Goal: Transaction & Acquisition: Purchase product/service

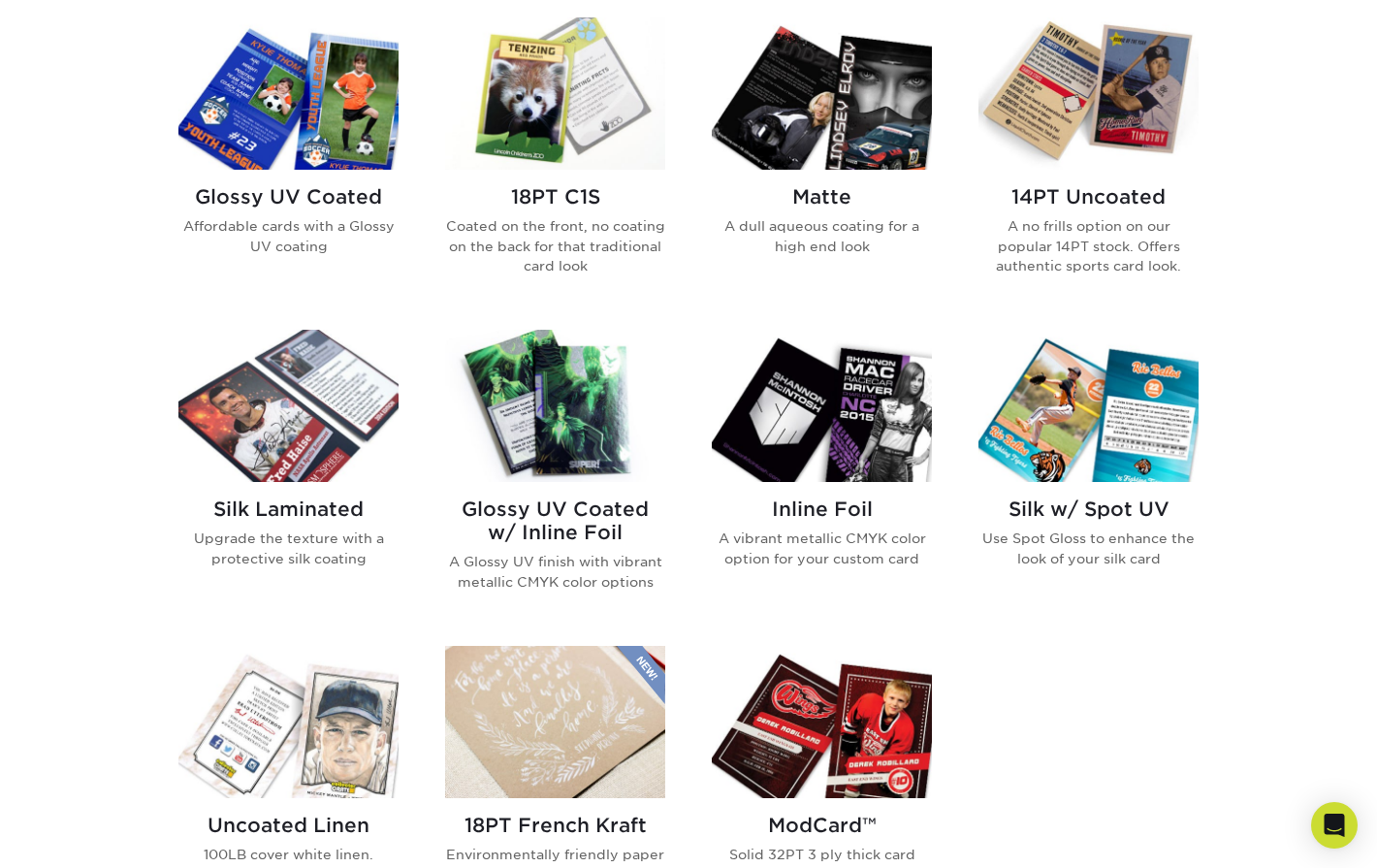
scroll to position [936, 0]
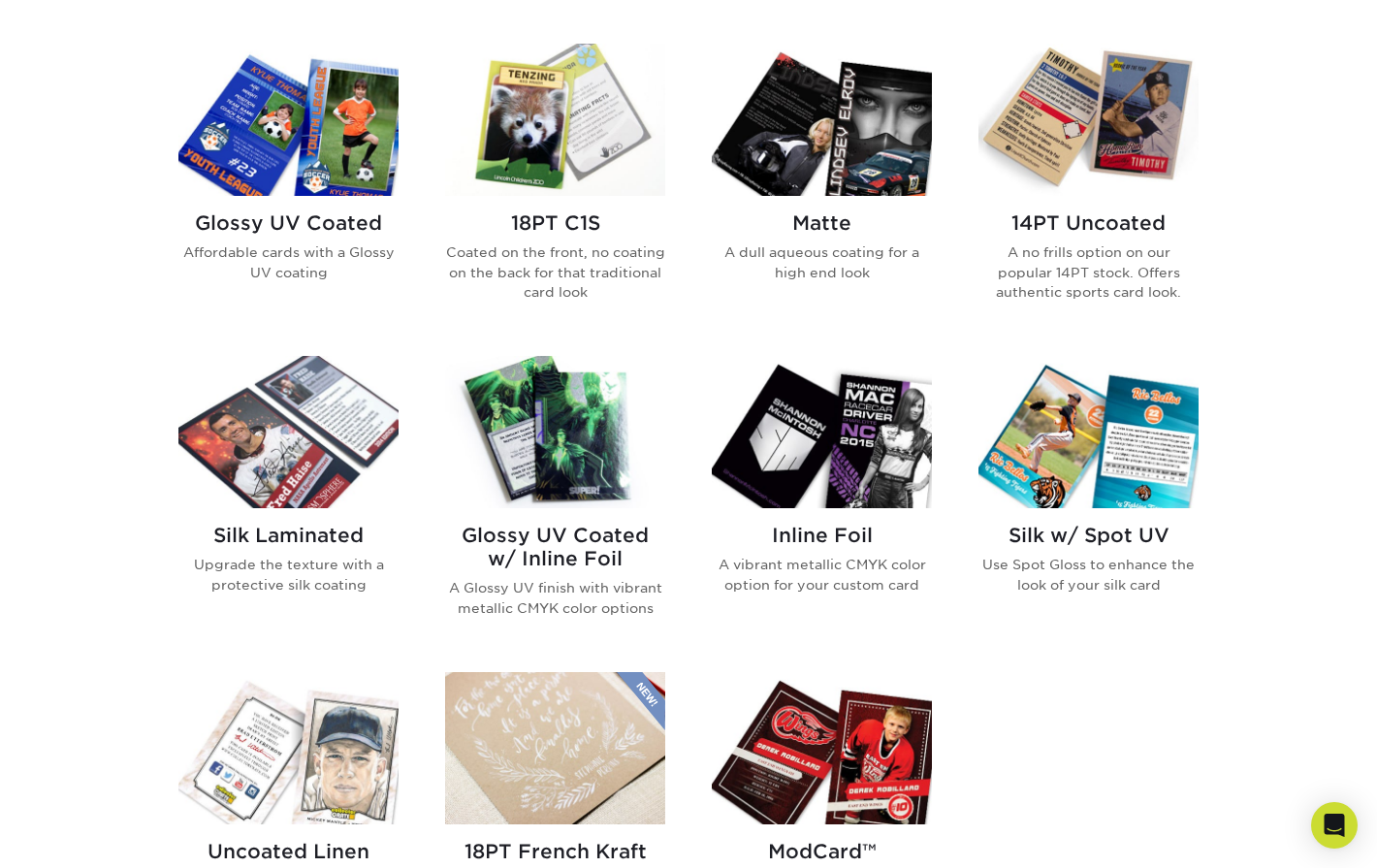
click at [586, 454] on img at bounding box center [555, 432] width 220 height 153
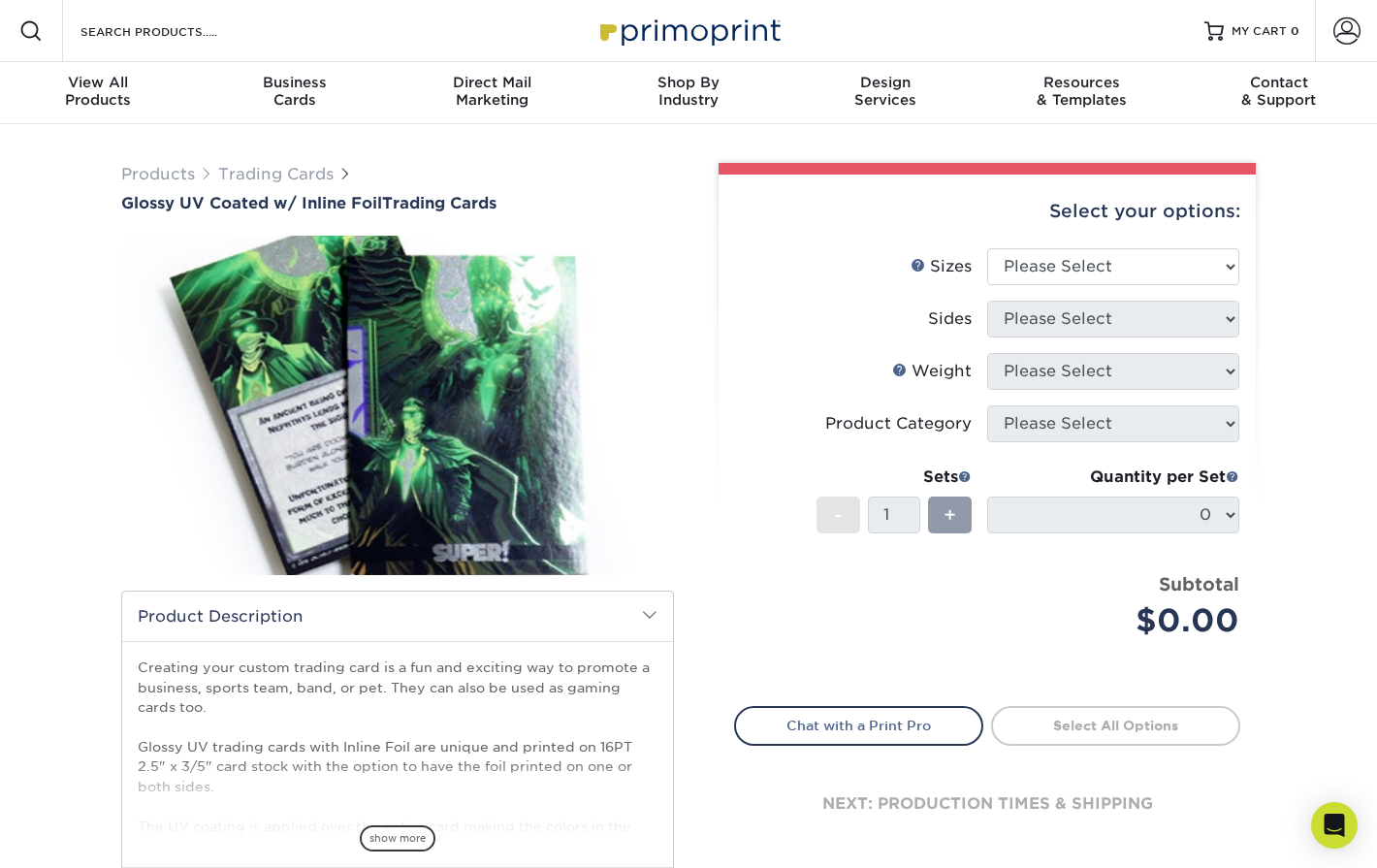
scroll to position [47, 0]
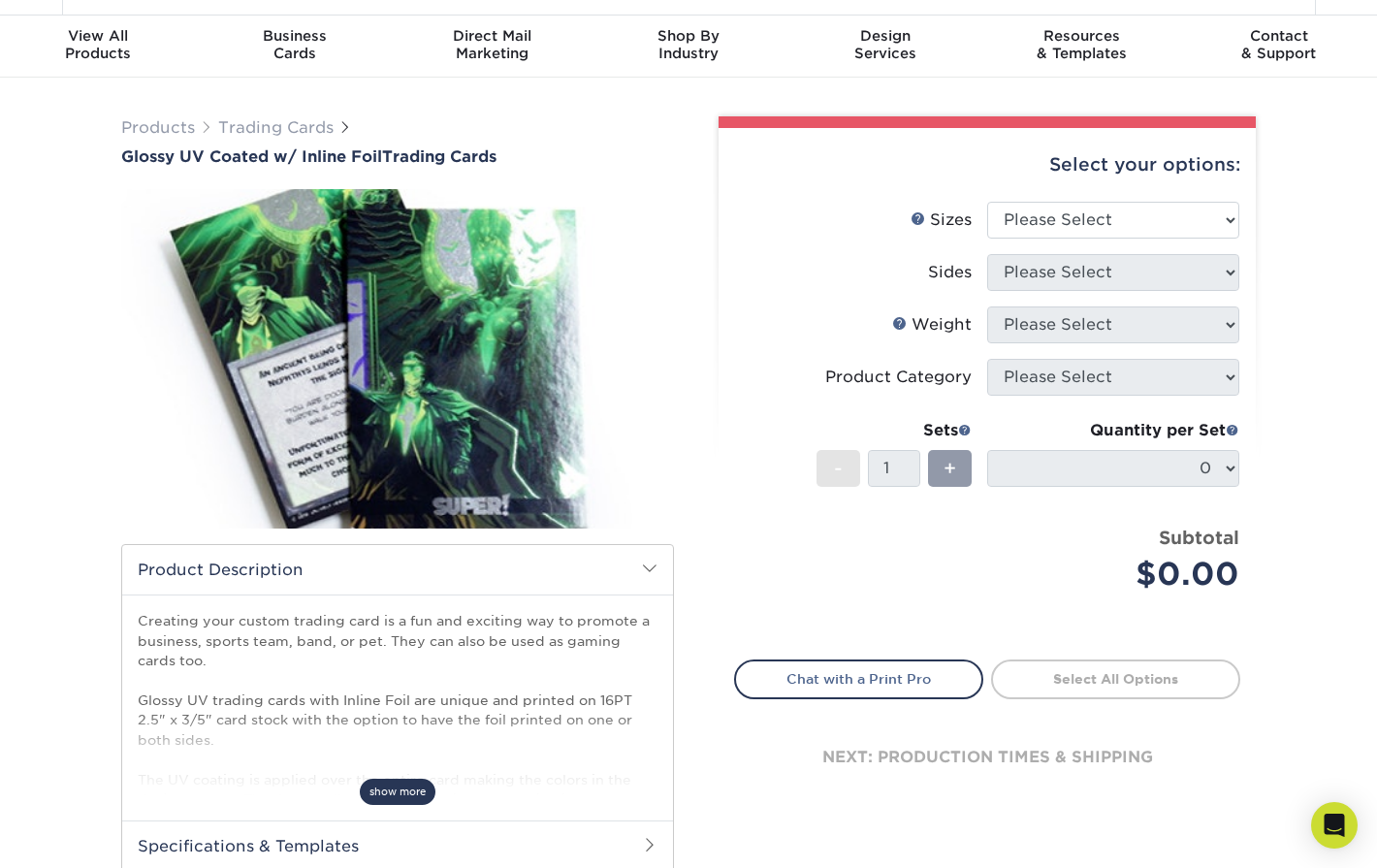
click at [416, 783] on span "show more" at bounding box center [398, 792] width 75 height 26
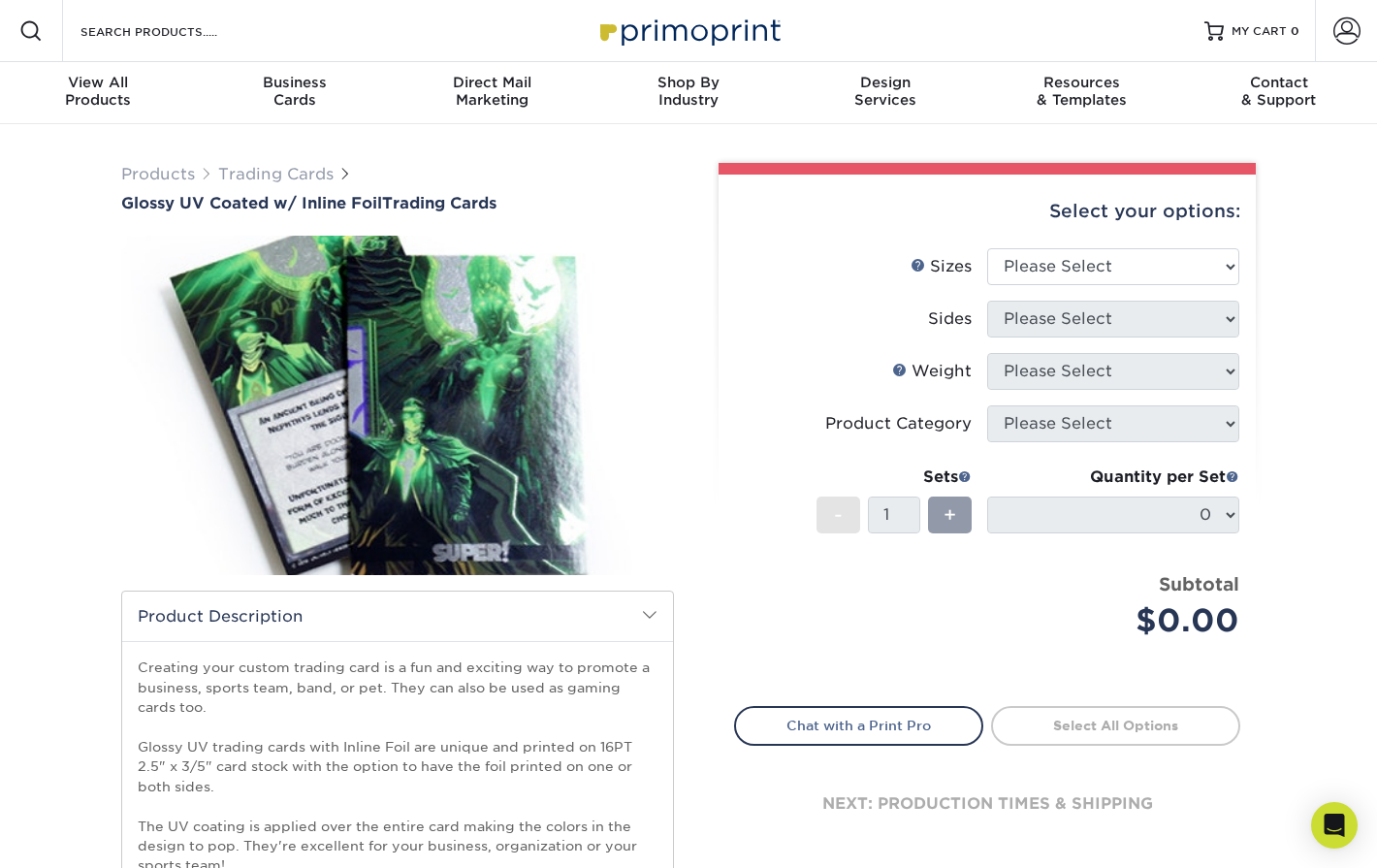
scroll to position [0, 0]
select select "2.50x3.50"
select select "e9e9dfb3-fba1-4d60-972c-fd9ca5904d33"
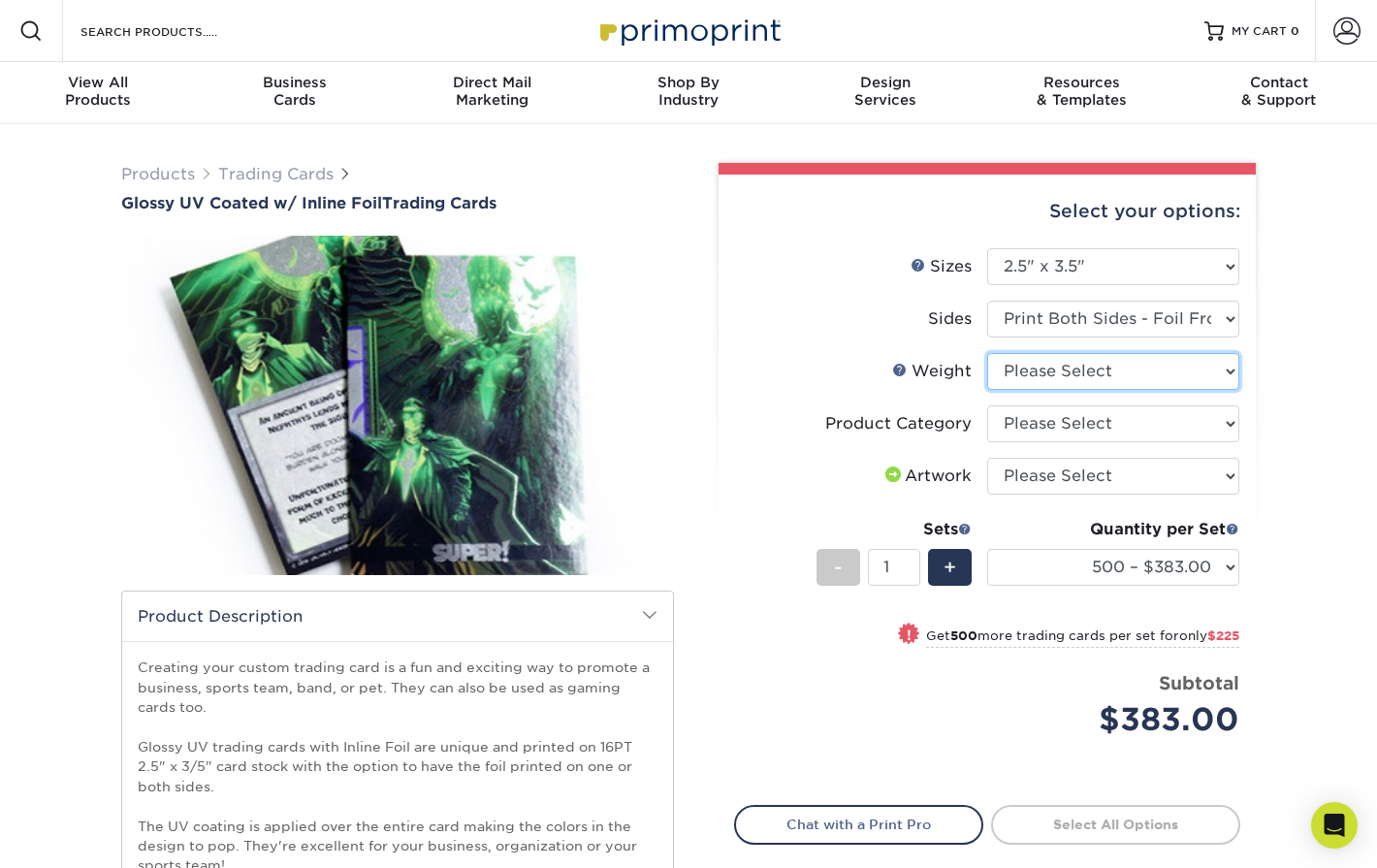
select select "16PT"
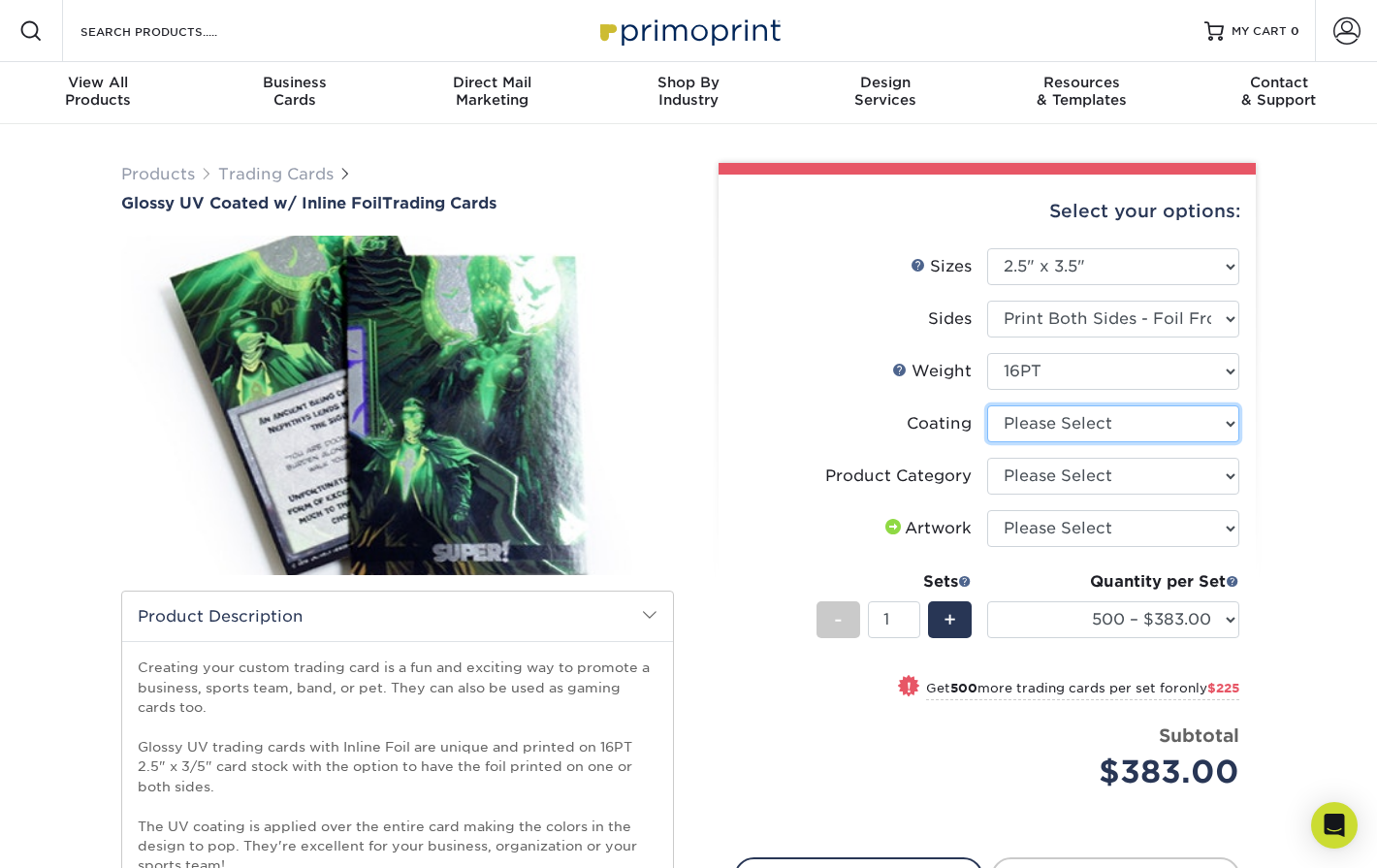
select select "ae367451-b2b8-45df-a344-0f05b6a12993"
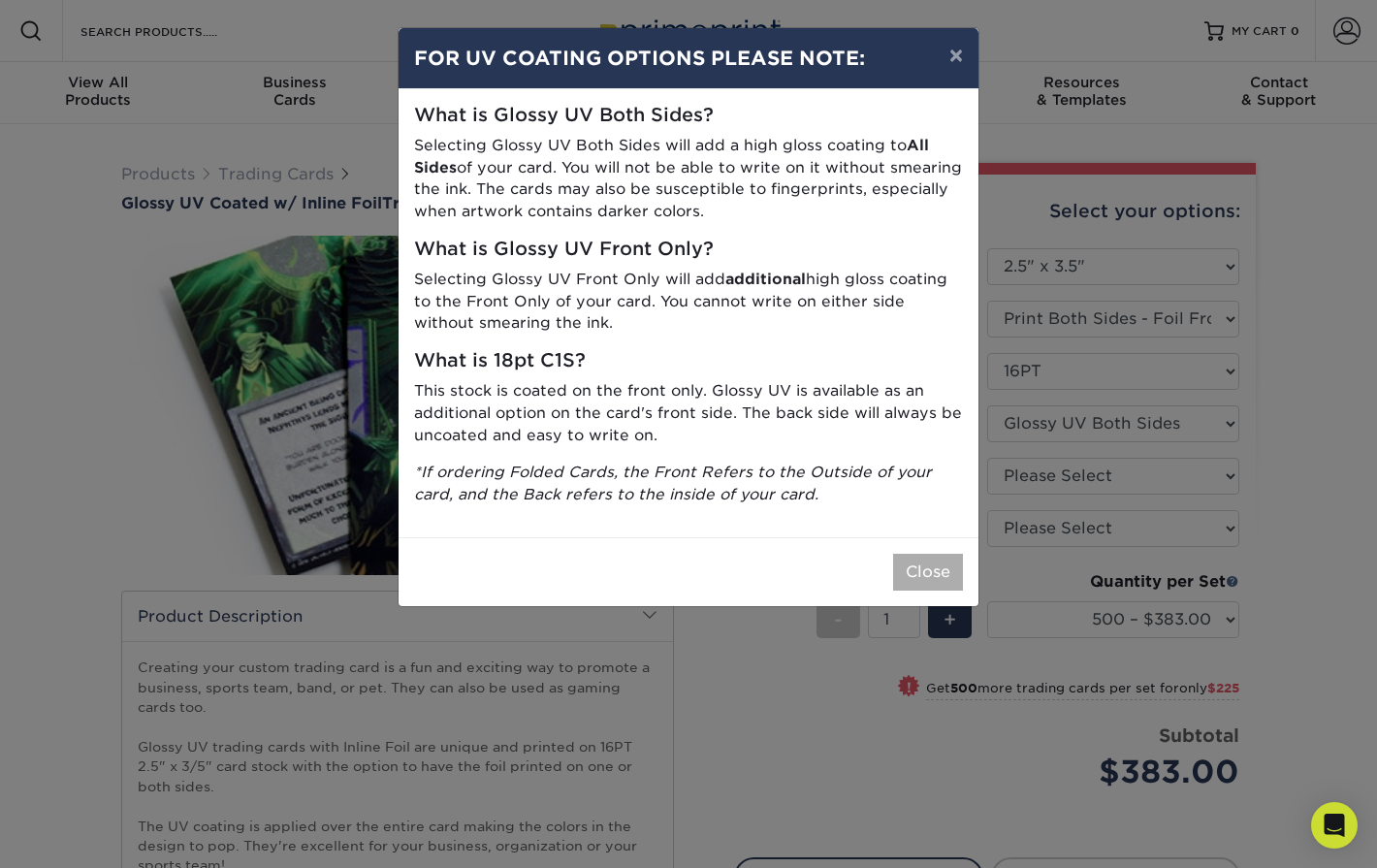
click at [932, 555] on button "Close" at bounding box center [928, 572] width 69 height 37
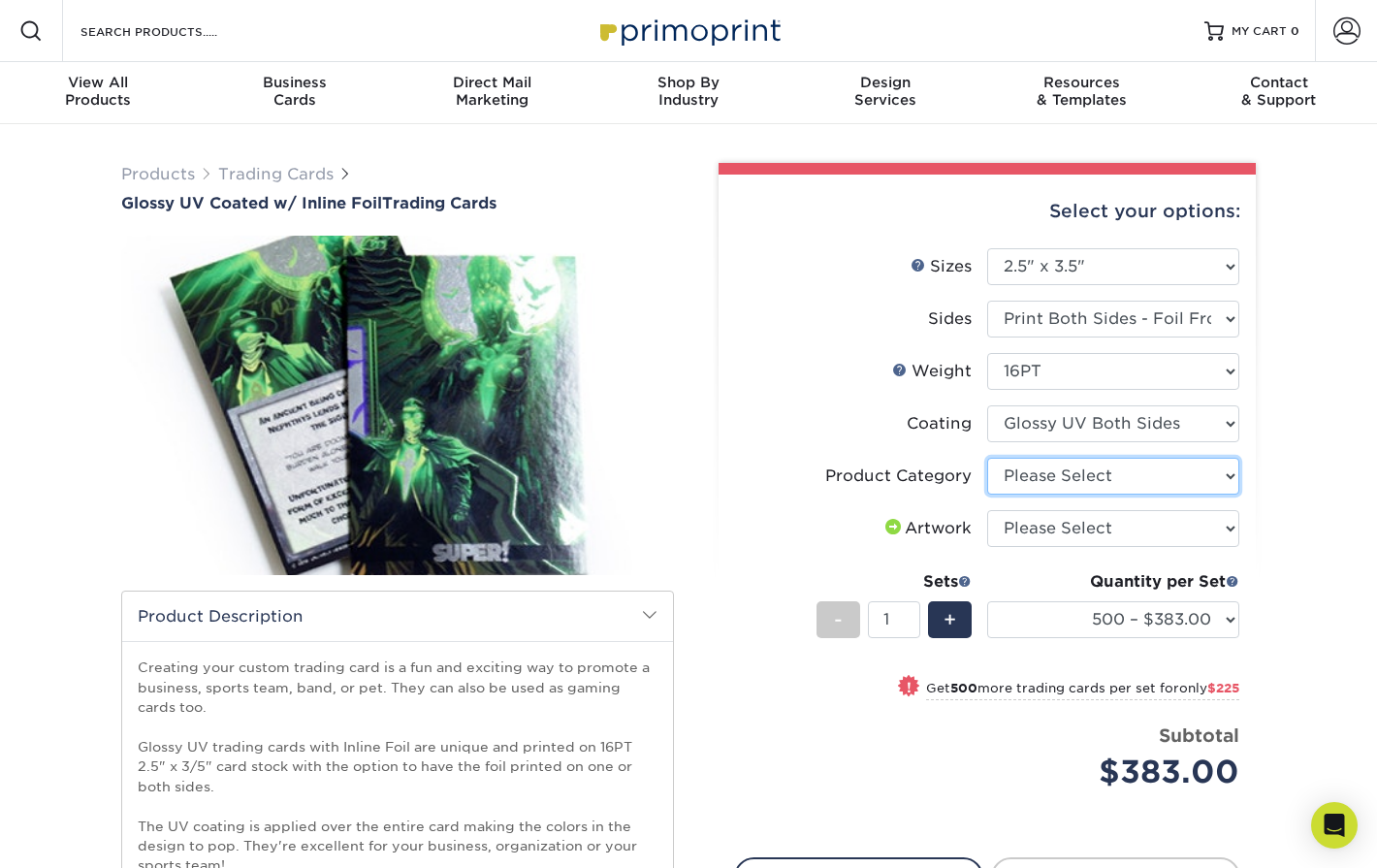
select select "c2f9bce9-36c2-409d-b101-c29d9d031e18"
select select "upload"
